Goal: Transaction & Acquisition: Book appointment/travel/reservation

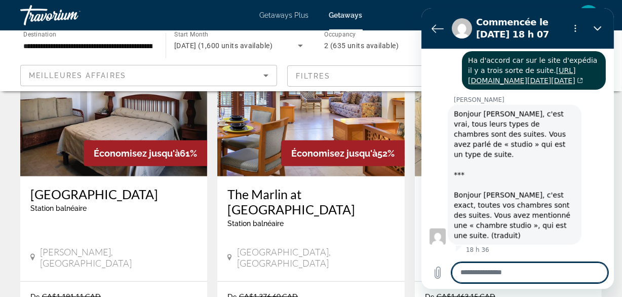
scroll to position [1316, 0]
click at [503, 281] on textarea at bounding box center [529, 272] width 156 height 20
click at [502, 277] on textarea at bounding box center [529, 272] width 156 height 20
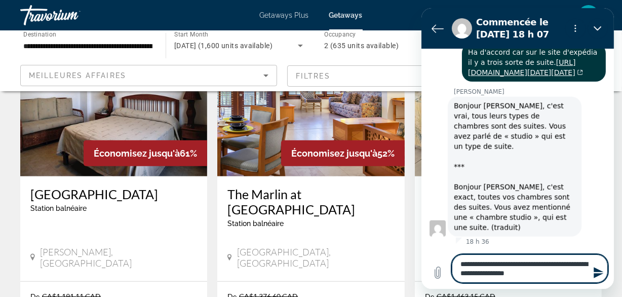
type textarea "**********"
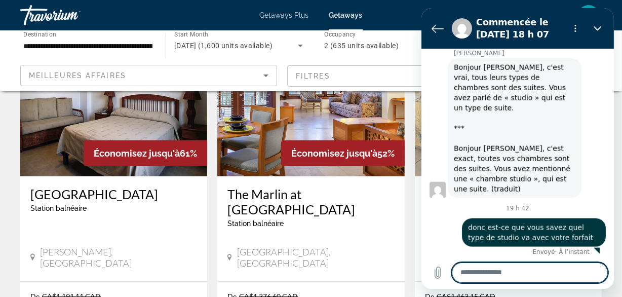
scroll to position [1365, 0]
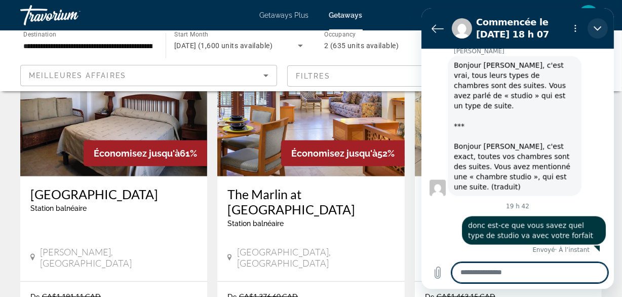
click at [594, 29] on icon "Fermer" at bounding box center [597, 28] width 8 height 8
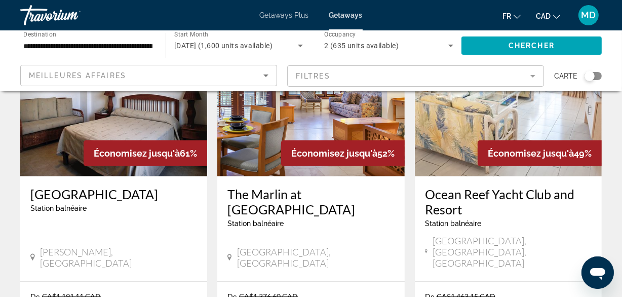
click at [590, 272] on icon "Ouvrir la fenêtre de messagerie" at bounding box center [597, 273] width 15 height 12
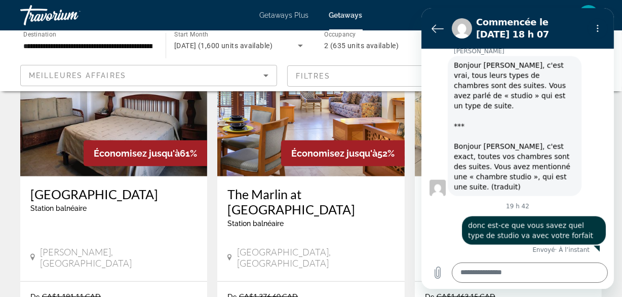
scroll to position [1348, 0]
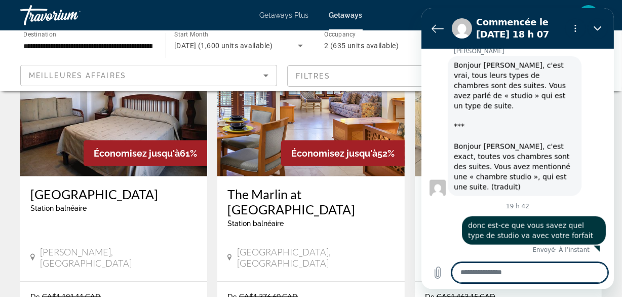
click at [542, 272] on textarea at bounding box center [529, 272] width 156 height 20
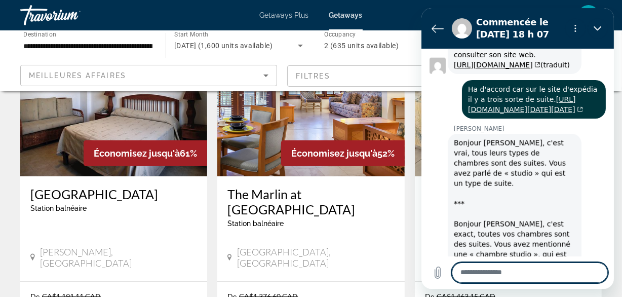
scroll to position [1118, 0]
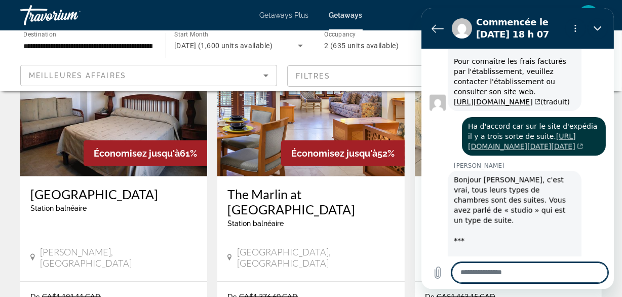
click at [525, 141] on link "[URL][DOMAIN_NAME][DATE][DATE]" at bounding box center [525, 141] width 115 height 18
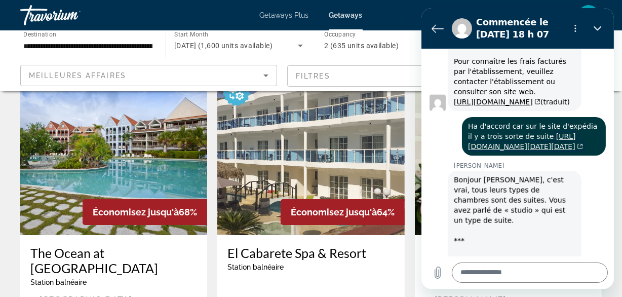
scroll to position [46, 0]
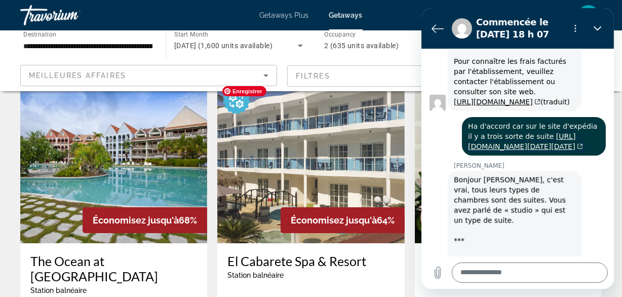
click at [305, 188] on img "Main content" at bounding box center [310, 162] width 187 height 162
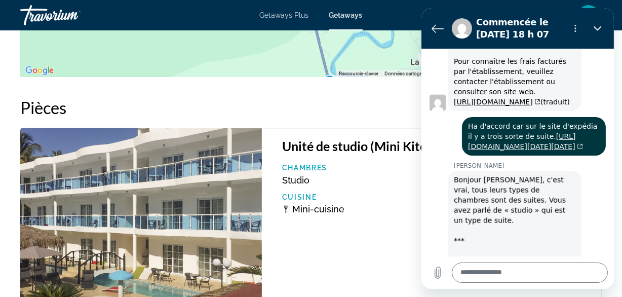
scroll to position [1934, 0]
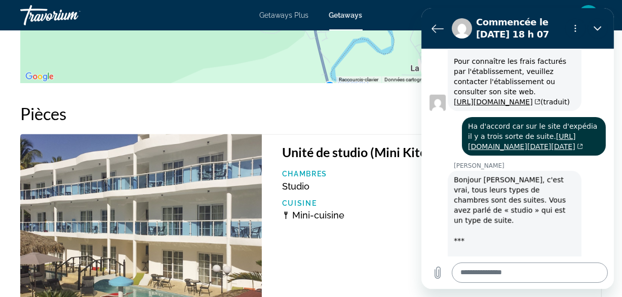
click at [553, 275] on textarea at bounding box center [529, 272] width 156 height 20
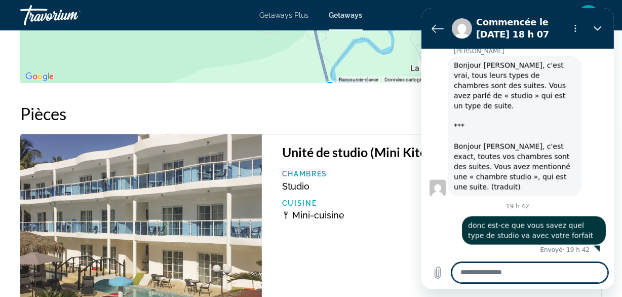
scroll to position [1348, 0]
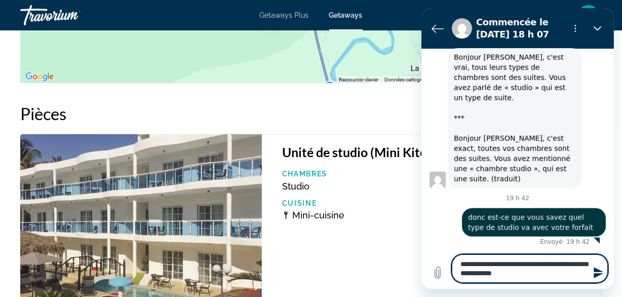
type textarea "**********"
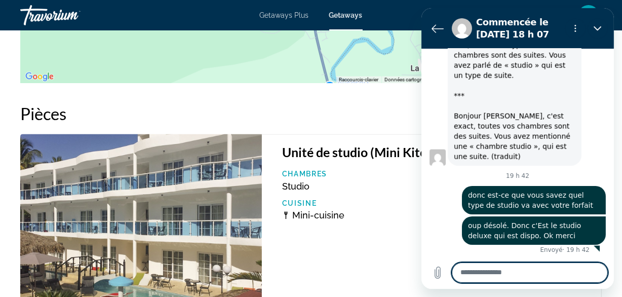
scroll to position [1378, 0]
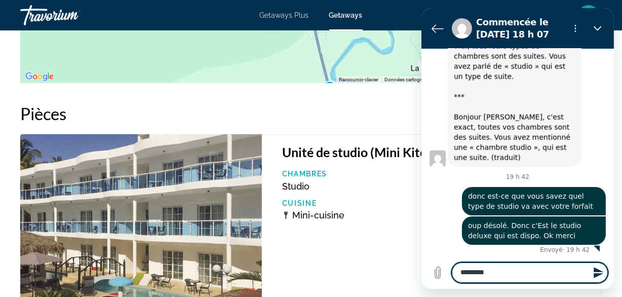
type textarea "**********"
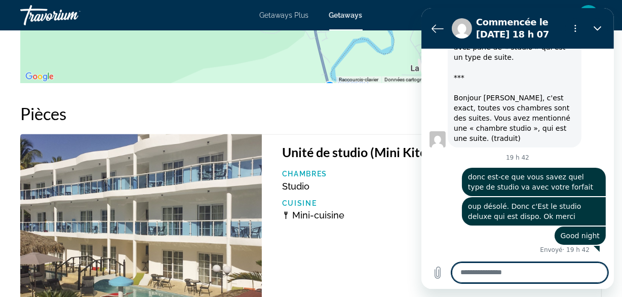
scroll to position [1397, 0]
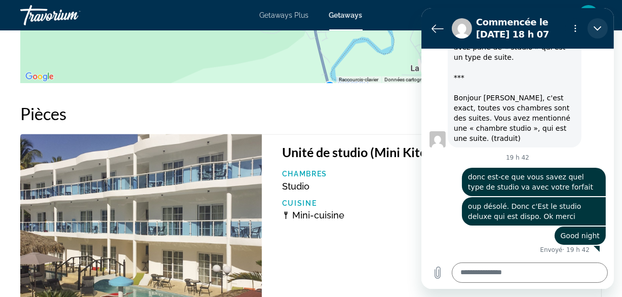
drag, startPoint x: 598, startPoint y: 23, endPoint x: 1016, endPoint y: 32, distance: 417.5
click at [598, 23] on button "Fermer" at bounding box center [597, 28] width 20 height 20
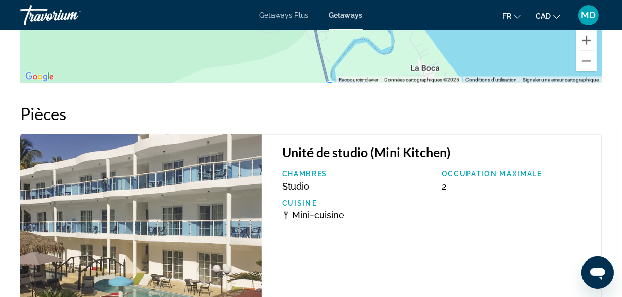
scroll to position [1398, 0]
click at [596, 276] on icon "Ouvrir la fenêtre de messagerie" at bounding box center [597, 272] width 18 height 18
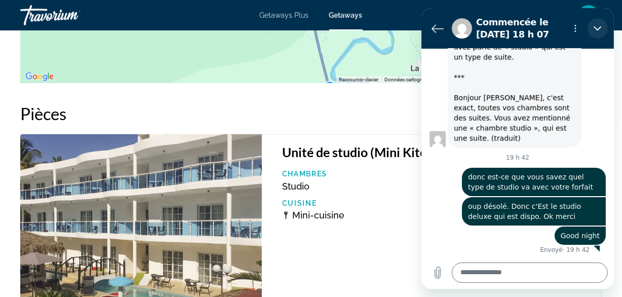
click at [594, 29] on icon "Fermer" at bounding box center [597, 28] width 8 height 8
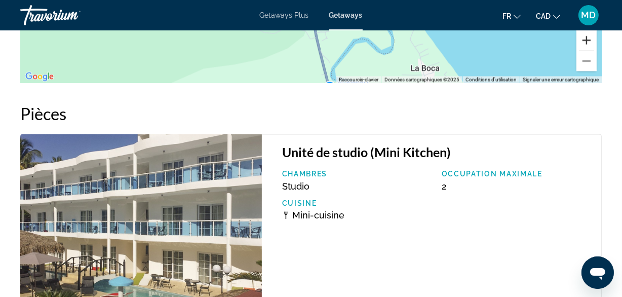
scroll to position [1398, 0]
